Goal: Check status: Check status

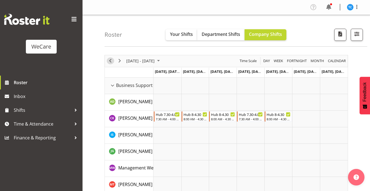
click at [112, 61] on span "Previous" at bounding box center [110, 60] width 7 height 7
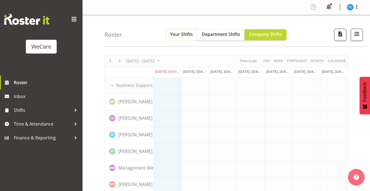
click at [181, 34] on span "Your Shifts" at bounding box center [181, 34] width 23 height 6
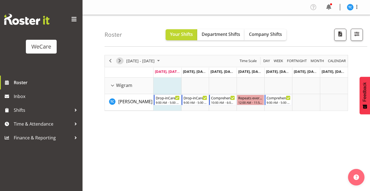
click at [121, 59] on span "Next" at bounding box center [119, 60] width 7 height 7
click at [121, 62] on span "Next" at bounding box center [119, 60] width 7 height 7
click at [119, 61] on span "Next" at bounding box center [119, 60] width 7 height 7
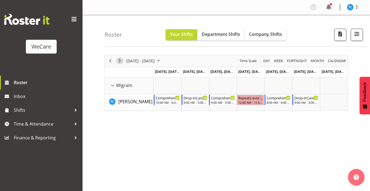
click at [119, 61] on span "Next" at bounding box center [119, 60] width 7 height 7
